Goal: Transaction & Acquisition: Purchase product/service

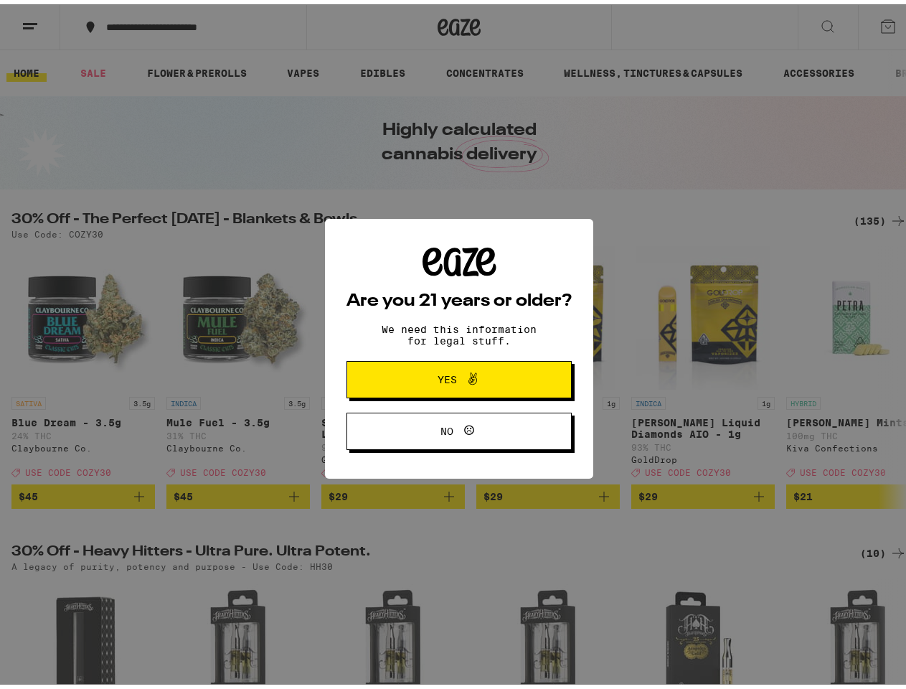
click at [453, 344] on div "Are you 21 years or older? We need this information for legal stuff. Yes No" at bounding box center [459, 344] width 225 height 203
click at [457, 377] on span at bounding box center [469, 375] width 24 height 19
